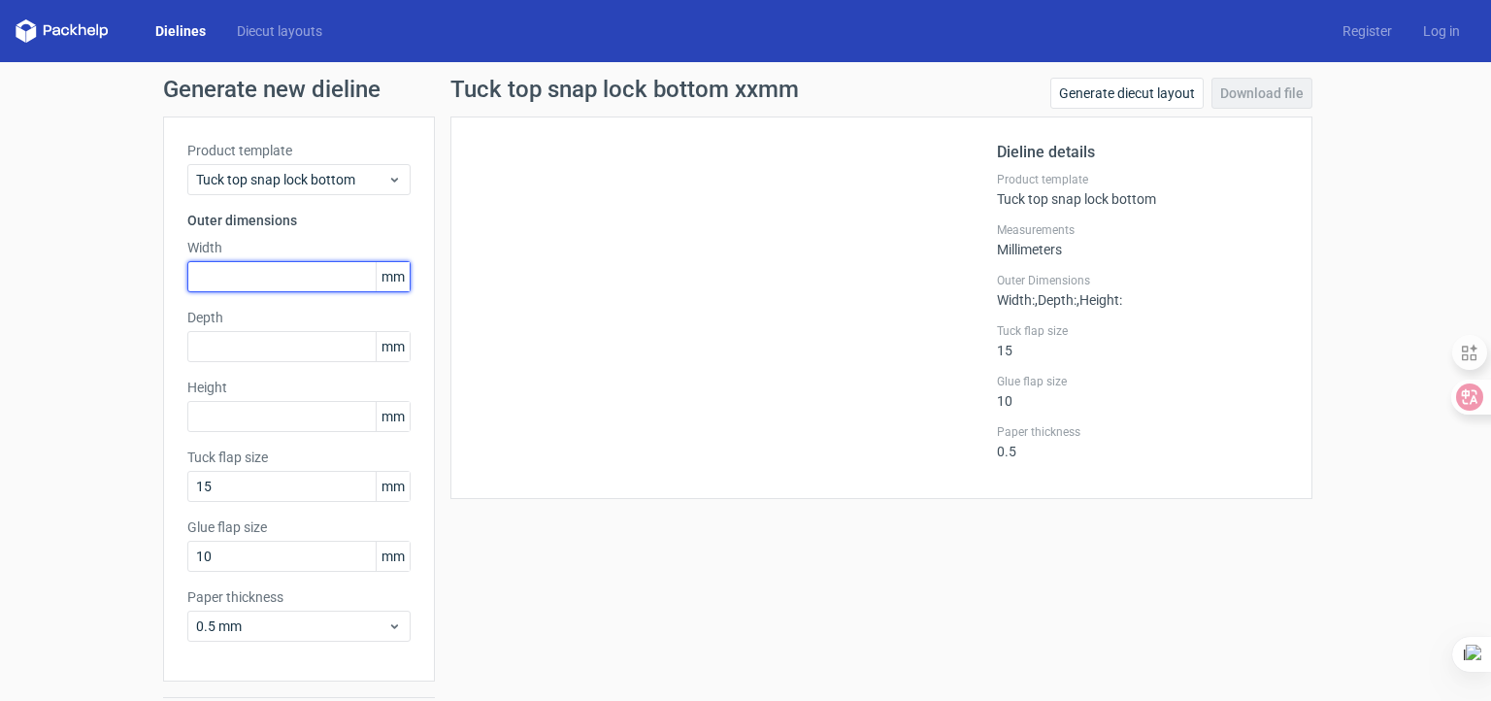
click at [232, 284] on input "text" at bounding box center [298, 276] width 223 height 31
type input "140"
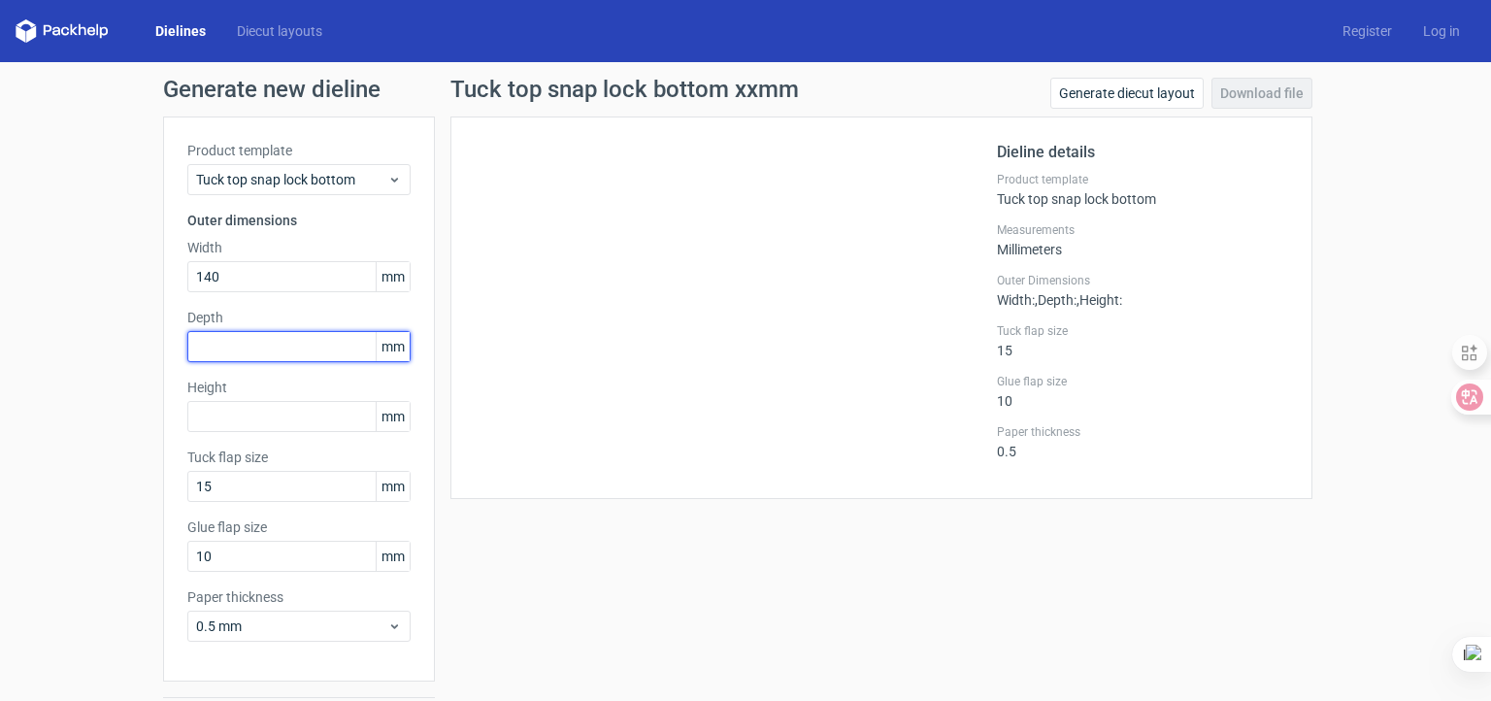
click at [225, 345] on input "text" at bounding box center [298, 346] width 223 height 31
type input "60"
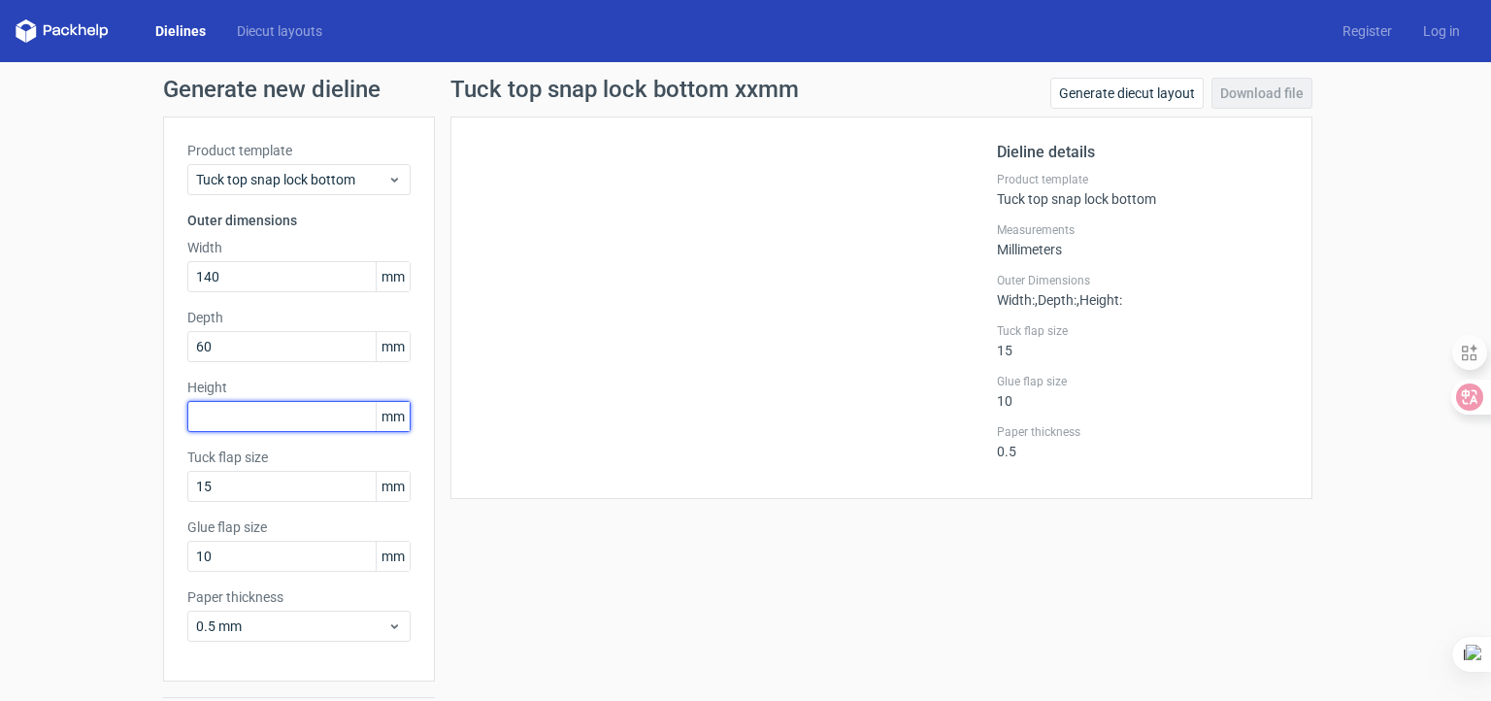
click at [221, 411] on input "text" at bounding box center [298, 416] width 223 height 31
type input "270"
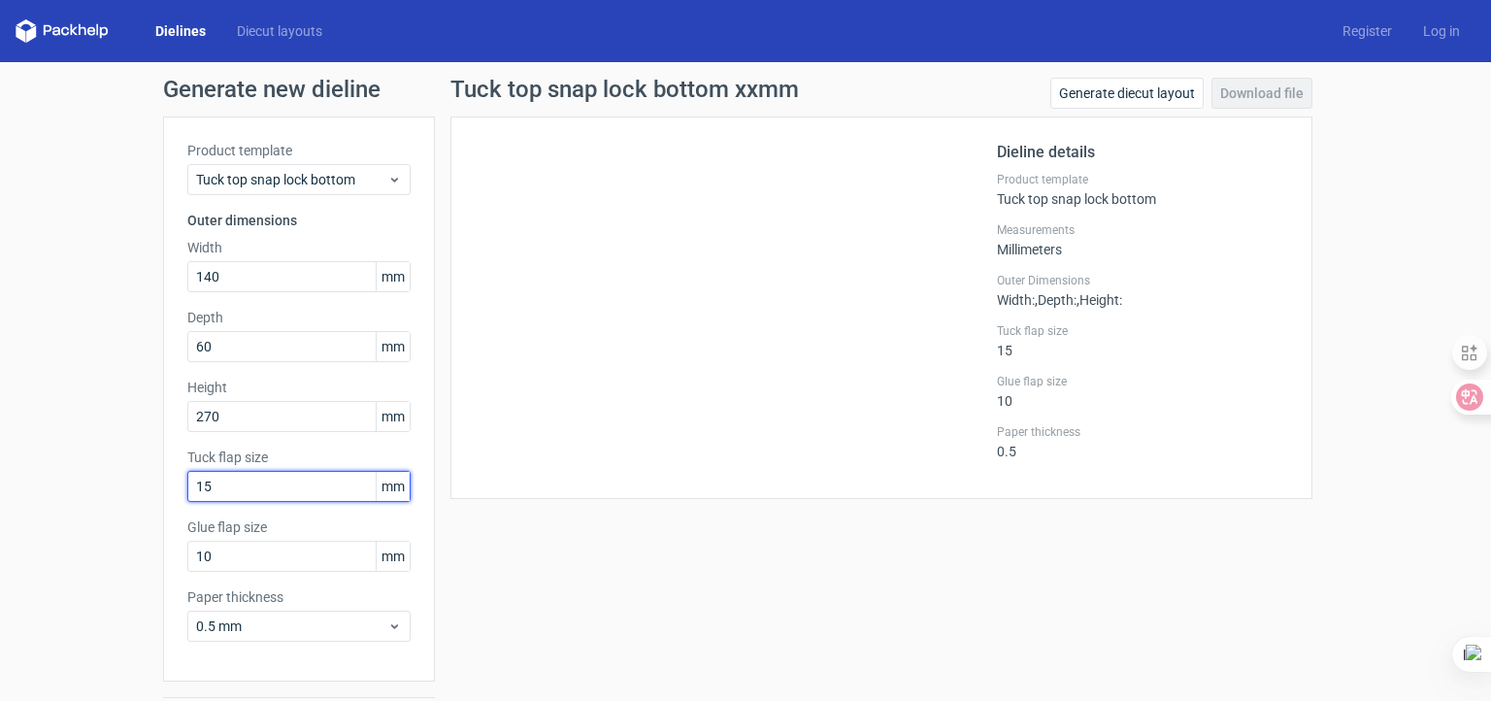
click at [237, 482] on input "15" at bounding box center [298, 486] width 223 height 31
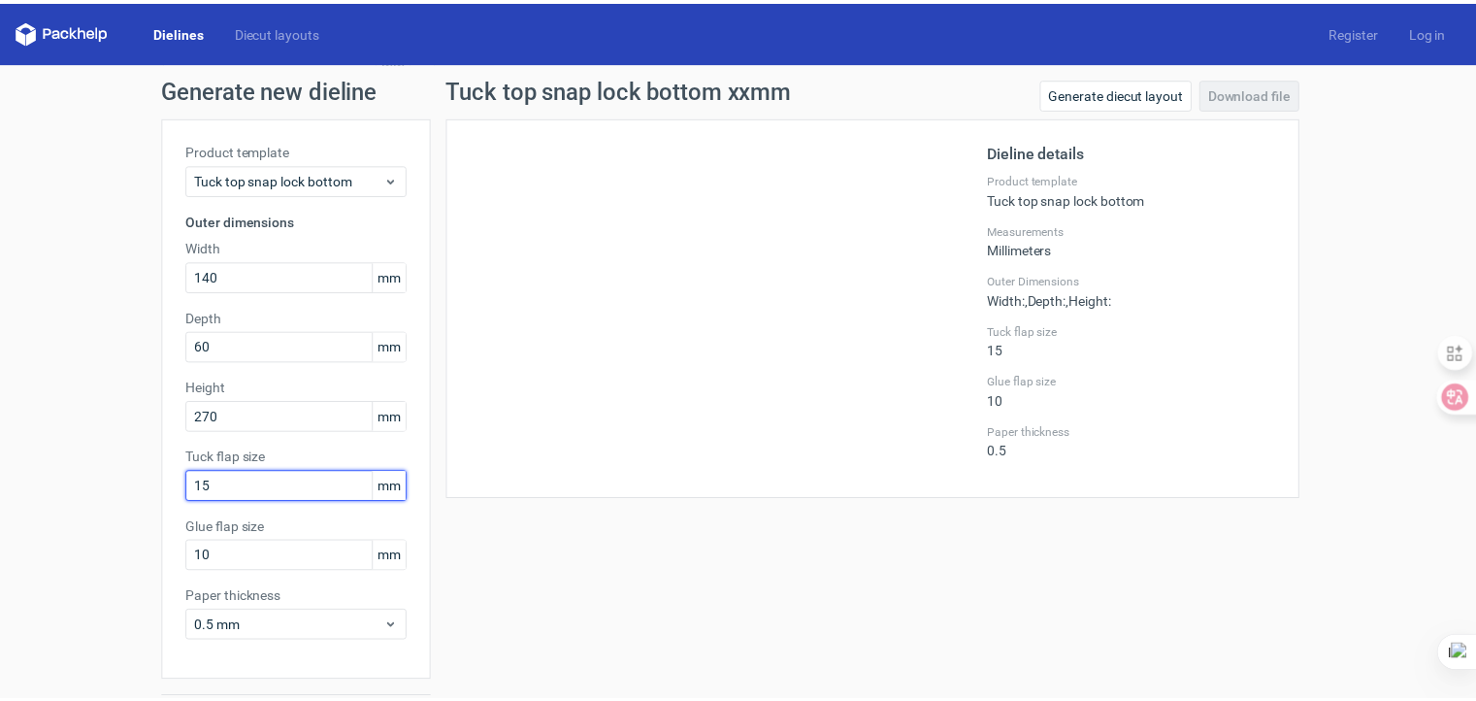
scroll to position [58, 0]
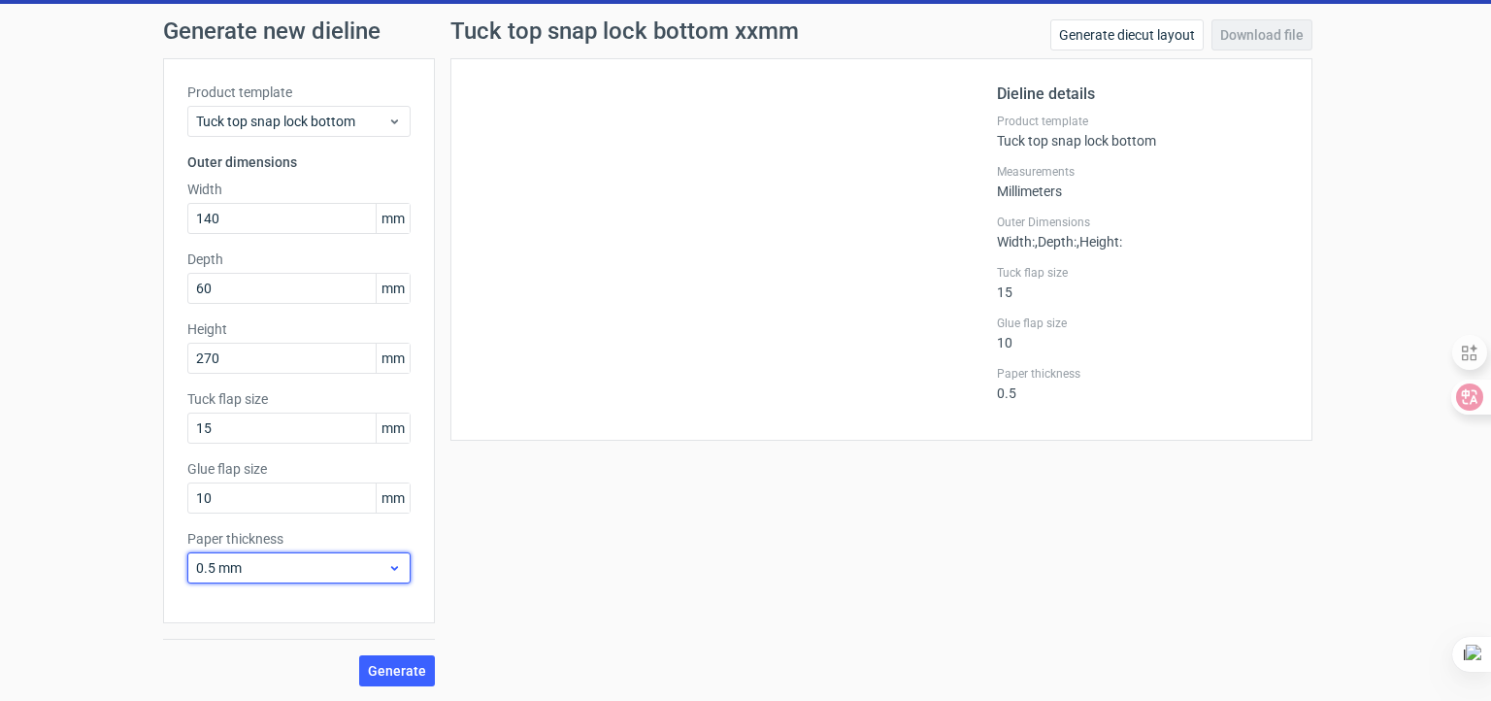
click at [387, 565] on icon at bounding box center [394, 568] width 15 height 16
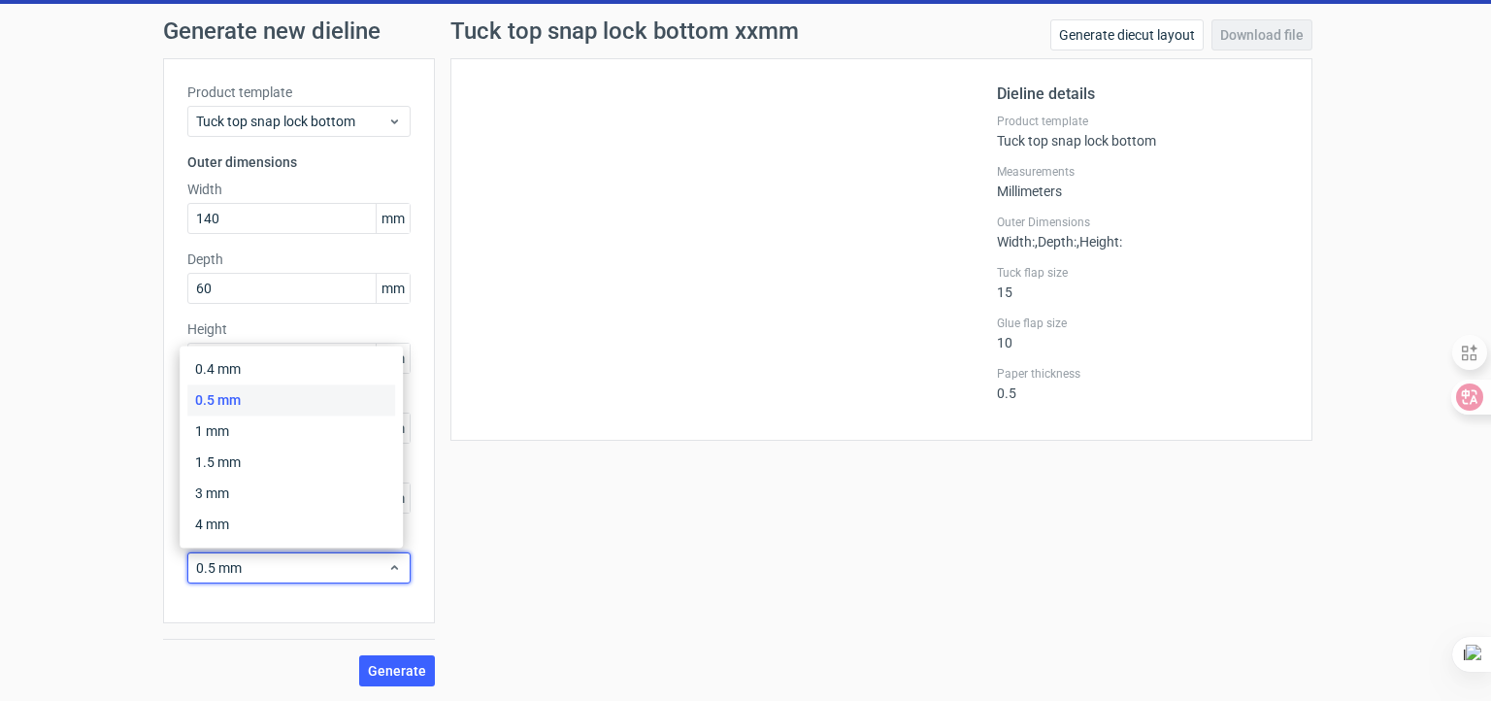
click at [94, 521] on div "Generate new dieline Product template Tuck top snap lock bottom Outer dimension…" at bounding box center [745, 353] width 1491 height 698
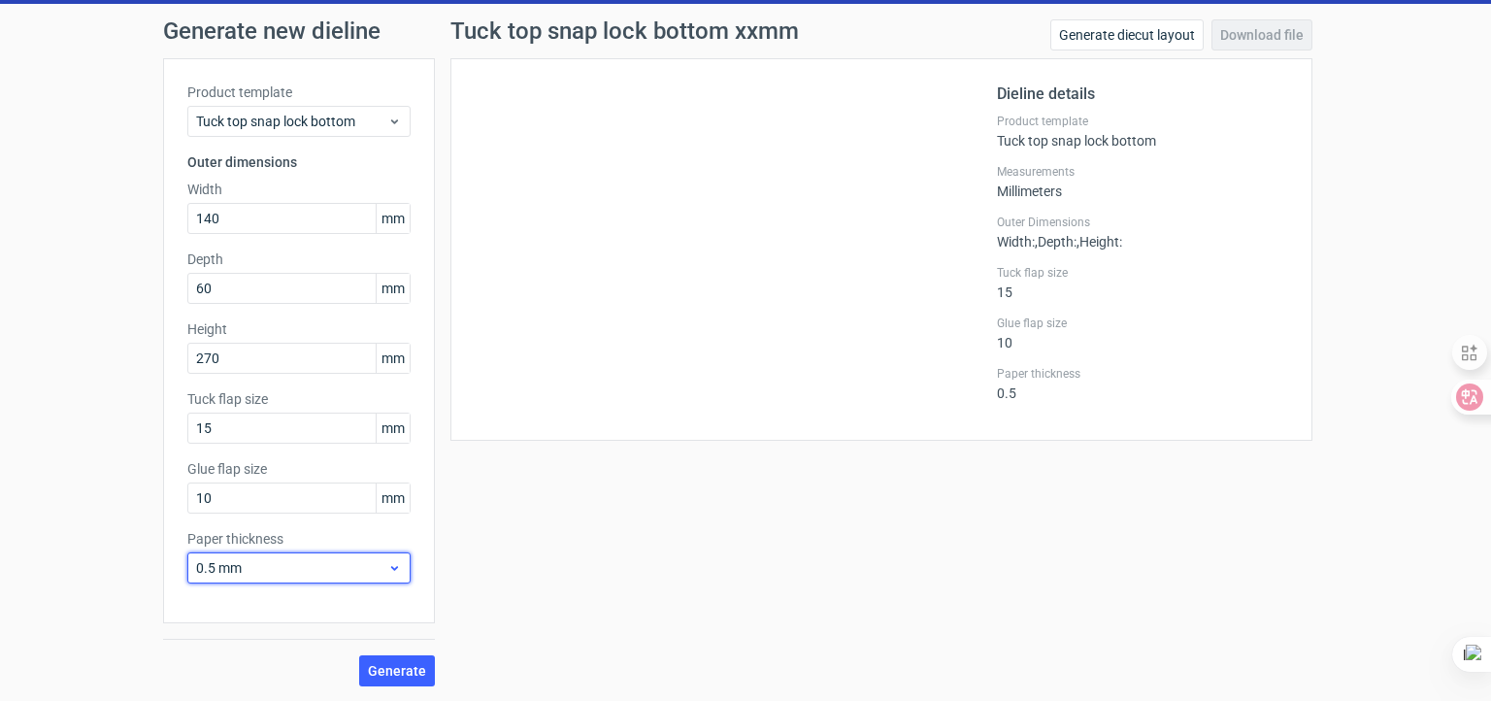
click at [276, 572] on span "0.5 mm" at bounding box center [291, 567] width 191 height 19
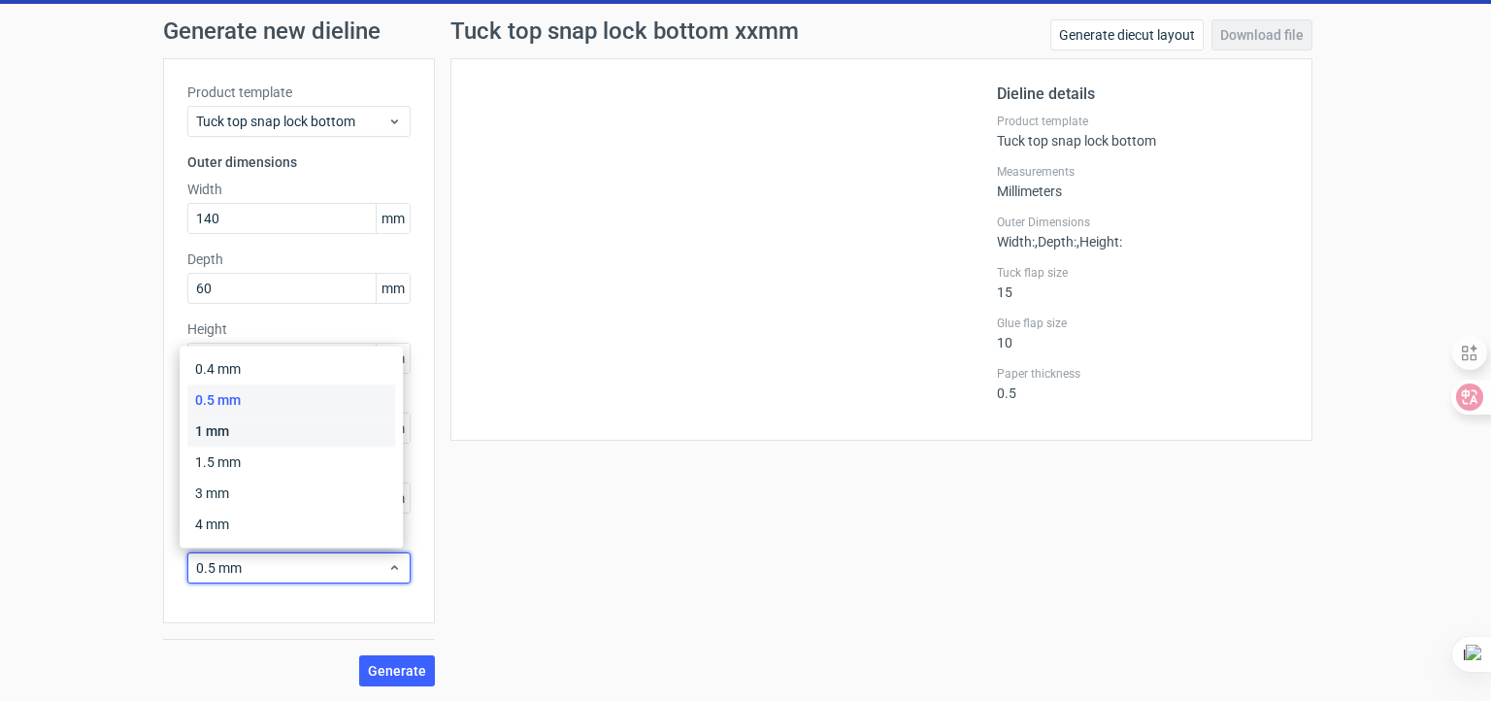
click at [236, 428] on div "1 mm" at bounding box center [291, 430] width 208 height 31
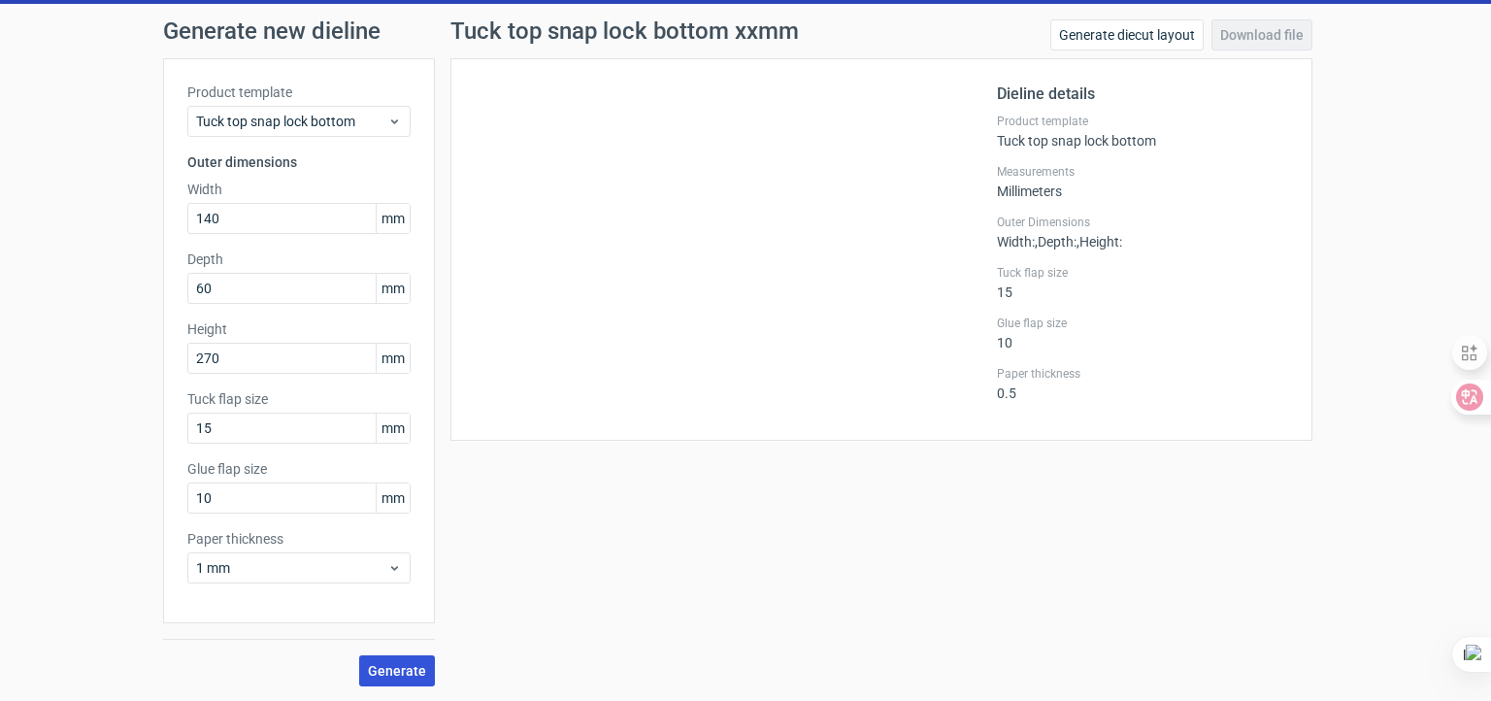
click at [379, 670] on span "Generate" at bounding box center [397, 671] width 58 height 14
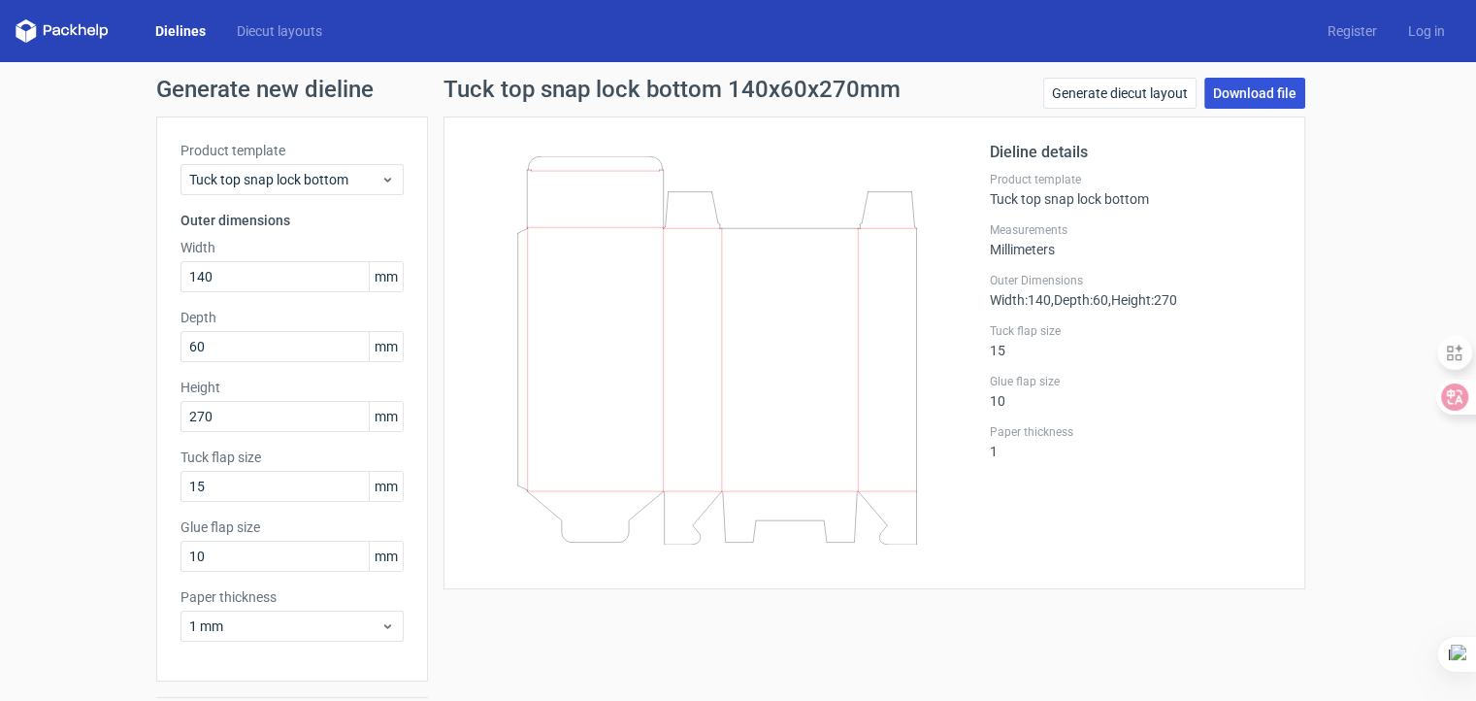
click at [1235, 93] on link "Download file" at bounding box center [1254, 93] width 101 height 31
